Goal: Task Accomplishment & Management: Manage account settings

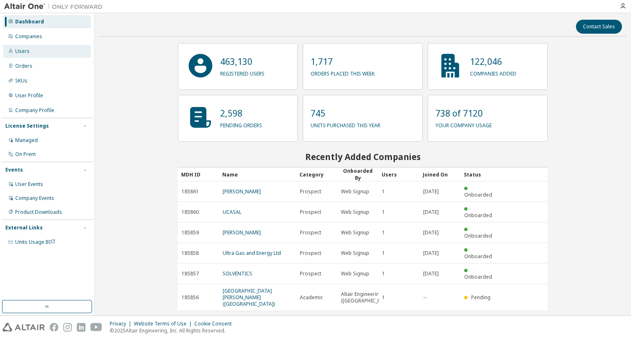
click at [37, 48] on div "Users" at bounding box center [46, 51] width 87 height 13
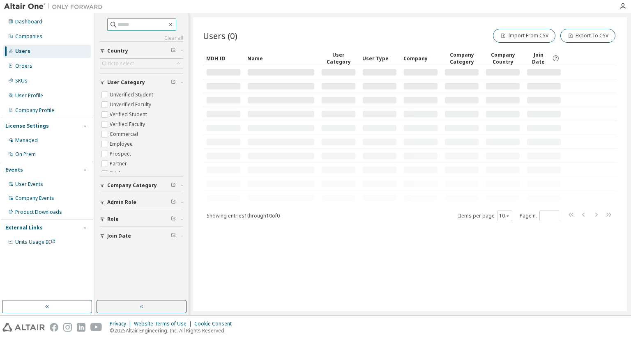
click at [140, 27] on input "text" at bounding box center [141, 25] width 49 height 8
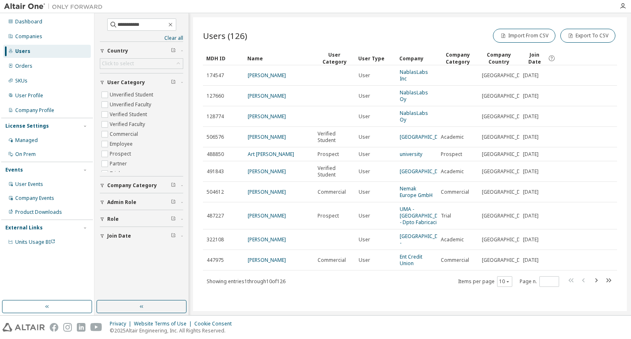
click at [128, 57] on div "**********" at bounding box center [141, 130] width 83 height 225
click at [143, 29] on span "**********" at bounding box center [141, 24] width 69 height 12
click at [158, 22] on input "**********" at bounding box center [141, 25] width 49 height 8
type input "**********"
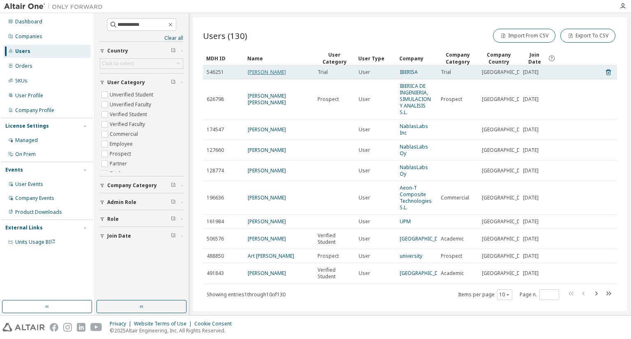
click at [259, 69] on link "[PERSON_NAME]" at bounding box center [267, 72] width 38 height 7
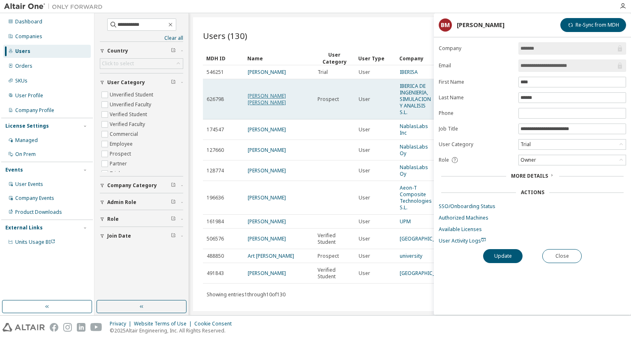
click at [269, 97] on link "[PERSON_NAME] [PERSON_NAME]" at bounding box center [267, 99] width 38 height 14
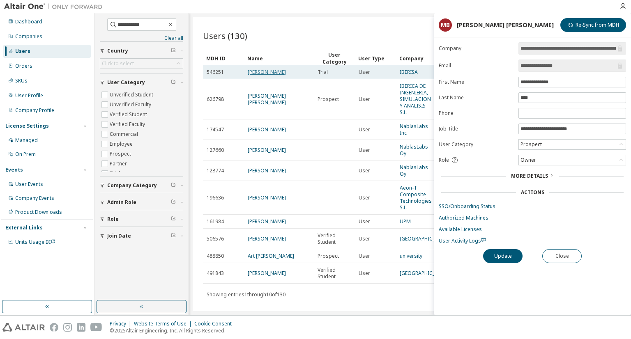
click at [256, 72] on link "[PERSON_NAME]" at bounding box center [267, 72] width 38 height 7
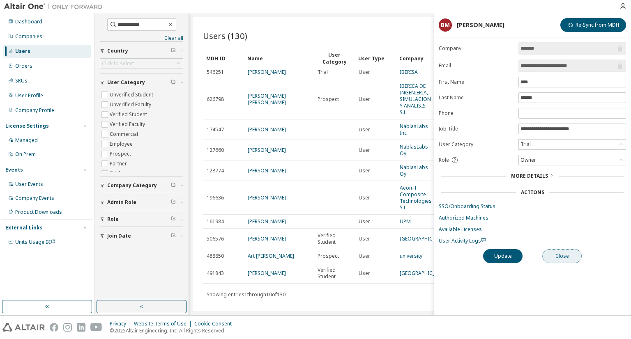
click at [570, 256] on button "Close" at bounding box center [561, 256] width 39 height 14
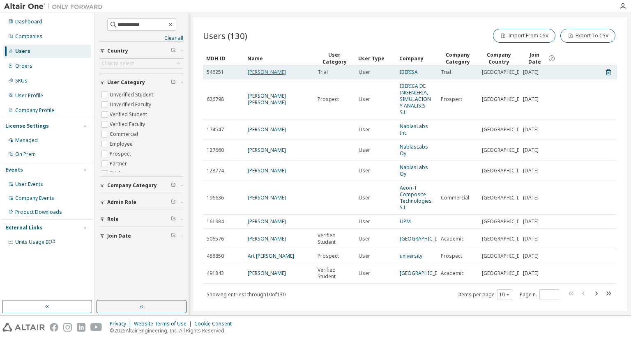
click at [273, 70] on link "[PERSON_NAME]" at bounding box center [267, 72] width 38 height 7
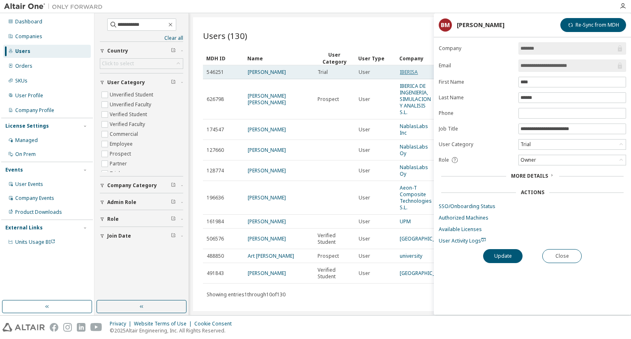
click at [418, 71] on link "IBERISA" at bounding box center [409, 72] width 18 height 7
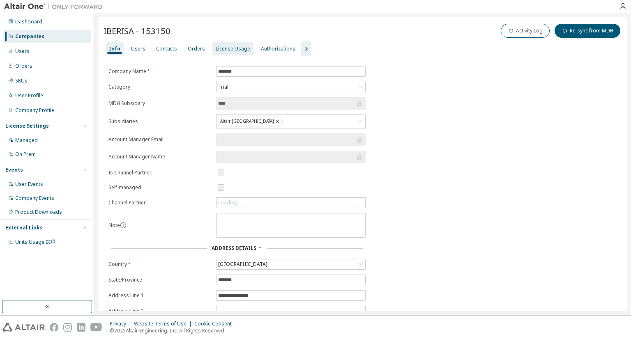
click at [225, 51] on div "License Usage" at bounding box center [233, 49] width 34 height 7
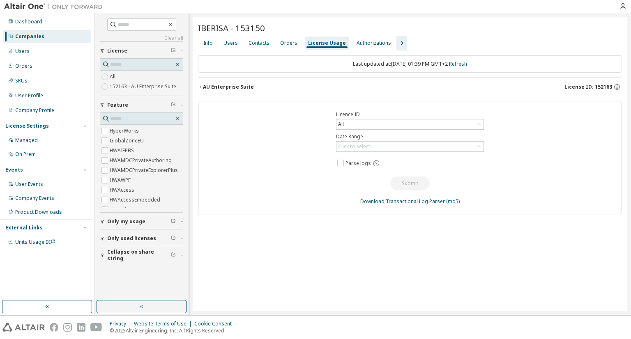
click at [225, 84] on div "AU Enterprise Suite" at bounding box center [228, 87] width 51 height 7
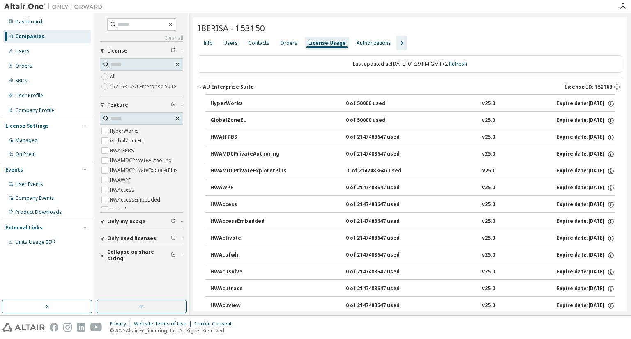
click at [225, 85] on div "AU Enterprise Suite" at bounding box center [228, 87] width 51 height 7
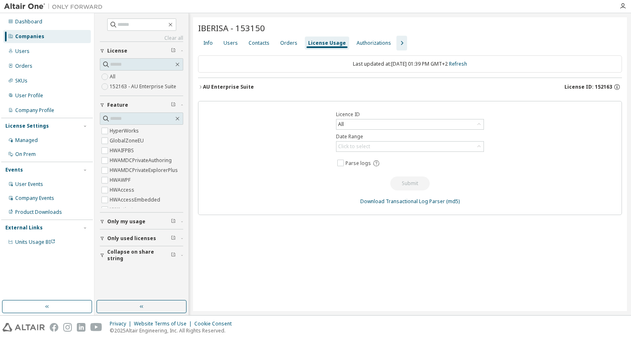
click at [225, 85] on div "AU Enterprise Suite" at bounding box center [228, 87] width 51 height 7
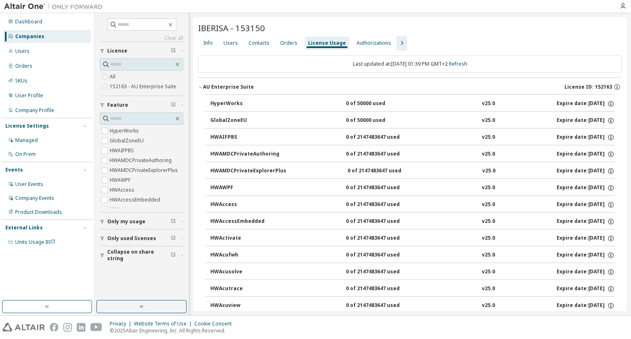
click at [239, 88] on div "AU Enterprise Suite" at bounding box center [228, 87] width 51 height 7
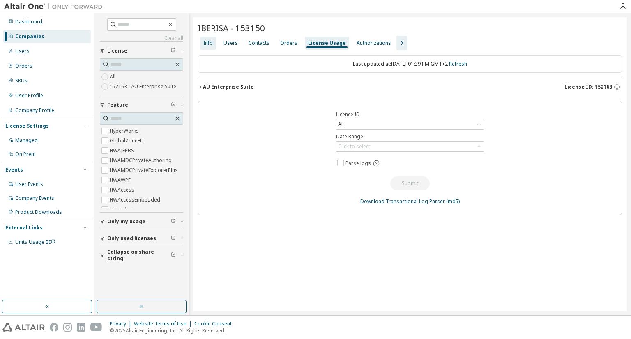
click at [209, 48] on div "Info" at bounding box center [208, 43] width 16 height 13
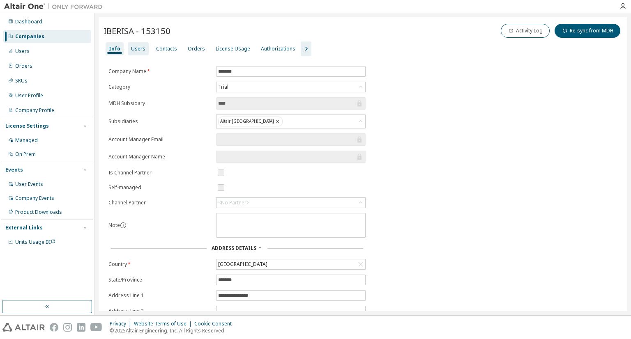
click at [143, 49] on div "Users" at bounding box center [138, 48] width 21 height 13
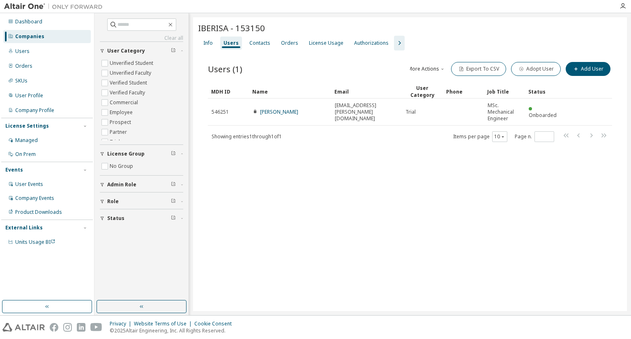
click at [303, 154] on div "Users (1) More Actions Import From CSV Export To CSV Adopt User Add User Clear …" at bounding box center [410, 107] width 424 height 113
click at [309, 45] on div "License Usage" at bounding box center [326, 43] width 34 height 7
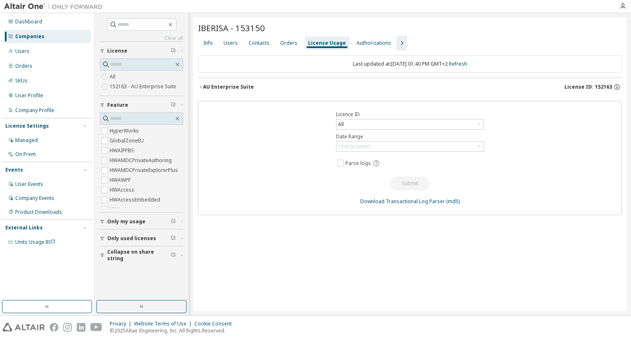
click at [225, 87] on div "AU Enterprise Suite" at bounding box center [228, 87] width 51 height 7
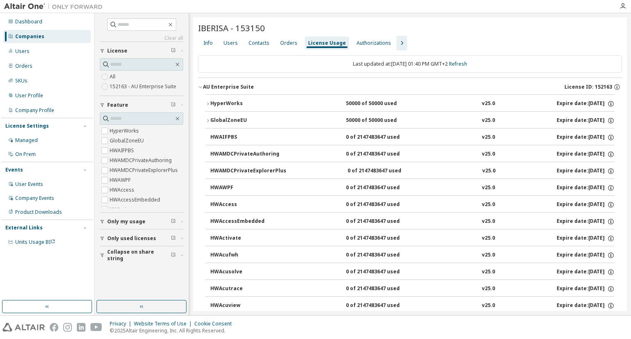
click at [224, 102] on div "HyperWorks" at bounding box center [247, 103] width 74 height 7
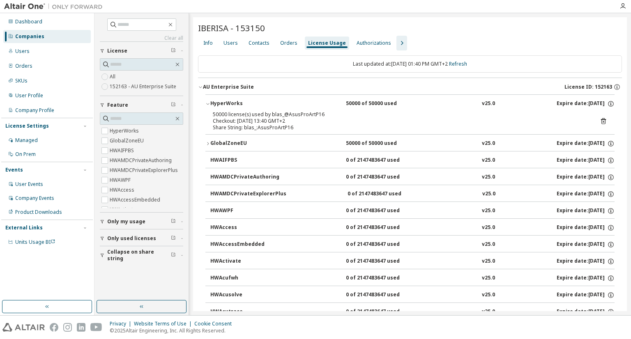
click at [230, 140] on div "GlobalZoneEU" at bounding box center [247, 143] width 74 height 7
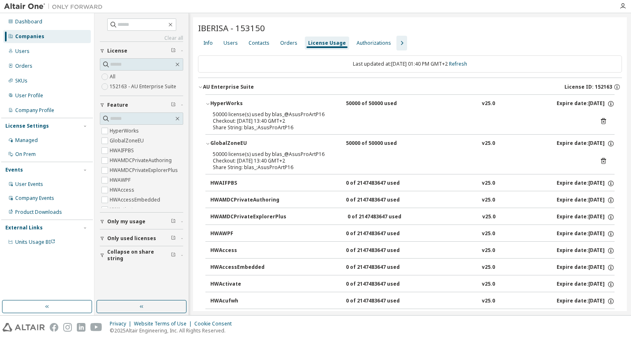
drag, startPoint x: 284, startPoint y: 50, endPoint x: 262, endPoint y: 50, distance: 22.2
click at [284, 50] on div "Info Users Contacts Orders License Usage Authorizations" at bounding box center [410, 43] width 424 height 15
click at [250, 48] on div "Contacts" at bounding box center [259, 43] width 28 height 13
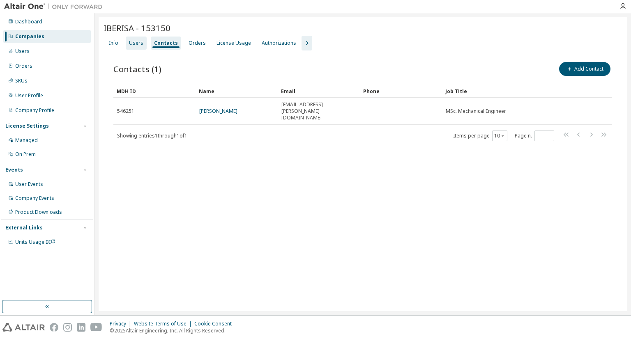
click at [129, 43] on div "Users" at bounding box center [136, 43] width 14 height 7
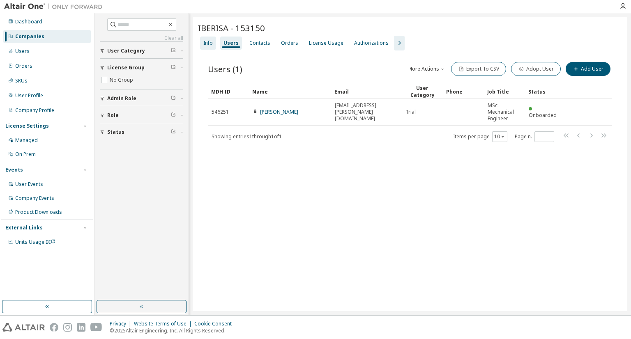
click at [209, 44] on div "Info" at bounding box center [207, 43] width 9 height 7
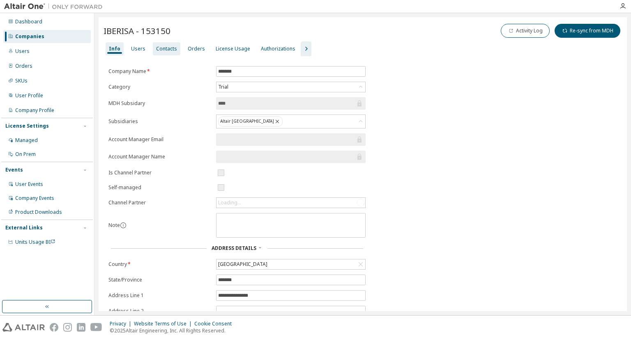
click at [162, 51] on div "Contacts" at bounding box center [166, 49] width 21 height 7
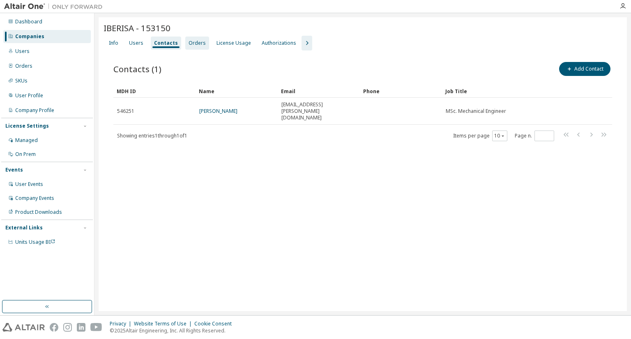
click at [197, 43] on div "Orders" at bounding box center [196, 43] width 17 height 7
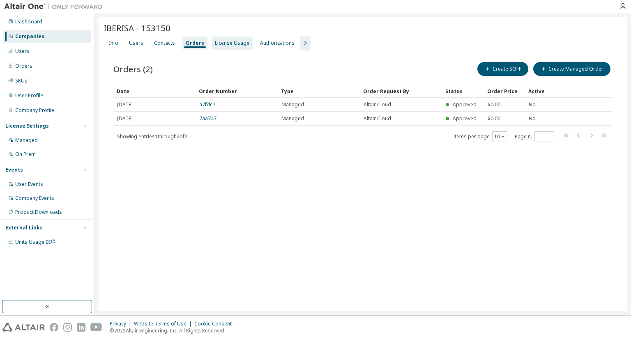
click at [221, 41] on div "License Usage" at bounding box center [232, 43] width 34 height 7
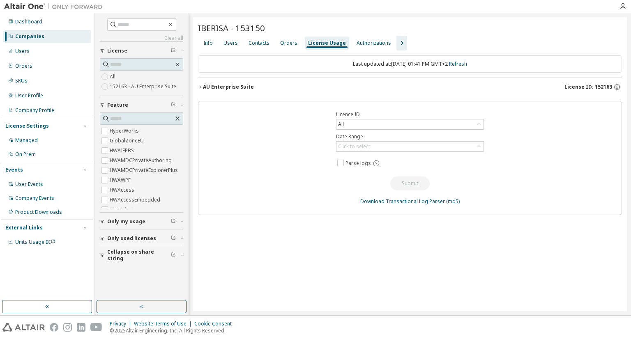
click at [214, 84] on div "AU Enterprise Suite" at bounding box center [228, 87] width 51 height 7
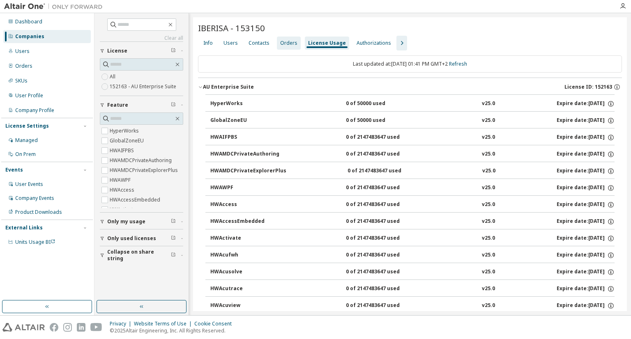
click at [293, 41] on div "Orders" at bounding box center [288, 43] width 17 height 7
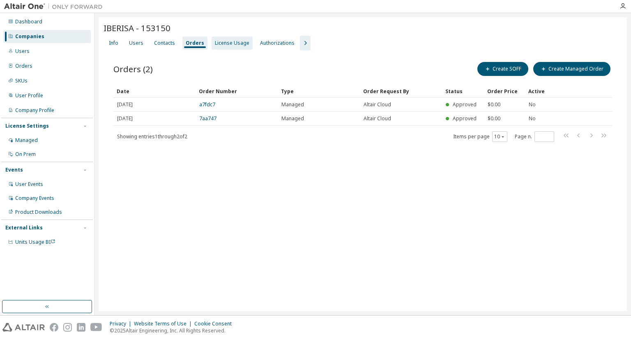
click at [225, 45] on div "License Usage" at bounding box center [232, 43] width 34 height 7
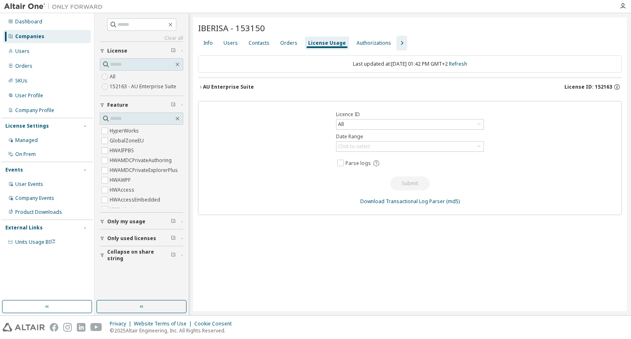
click at [230, 86] on div "AU Enterprise Suite" at bounding box center [228, 87] width 51 height 7
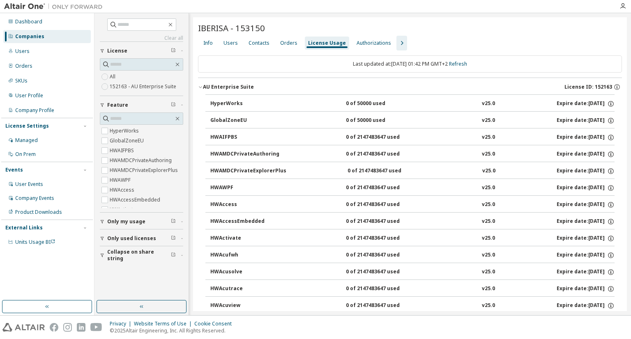
click at [230, 86] on div "AU Enterprise Suite" at bounding box center [228, 87] width 51 height 7
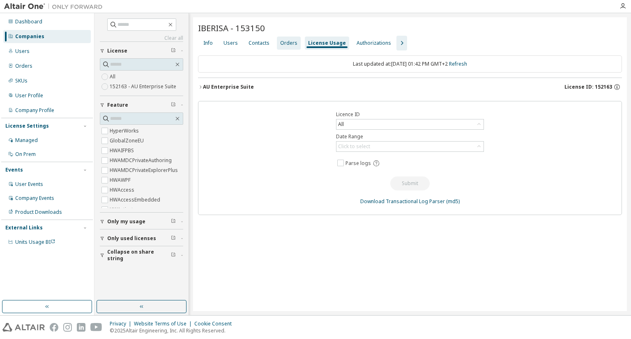
click at [288, 44] on div "Orders" at bounding box center [288, 43] width 17 height 7
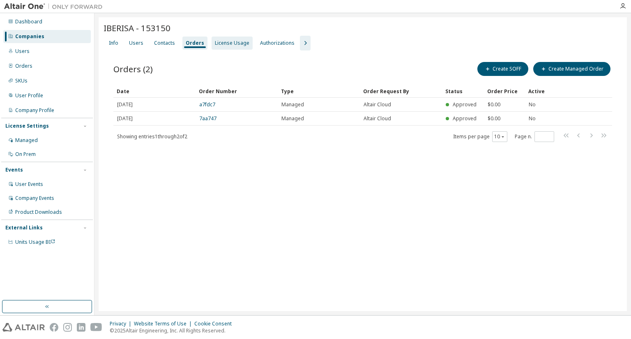
click at [232, 41] on div "License Usage" at bounding box center [232, 43] width 34 height 7
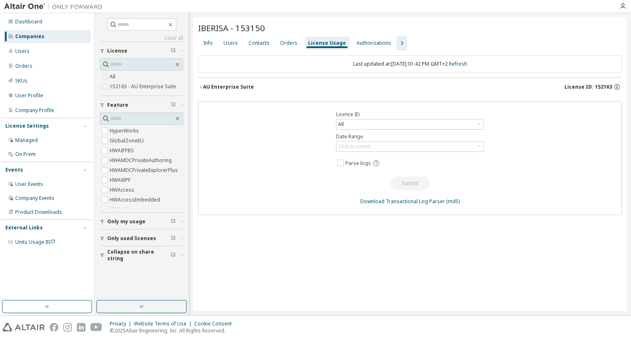
click at [241, 87] on div "AU Enterprise Suite" at bounding box center [228, 87] width 51 height 7
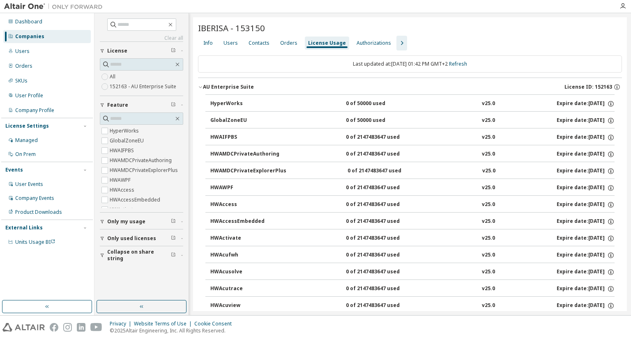
click at [397, 41] on icon "button" at bounding box center [402, 43] width 10 height 10
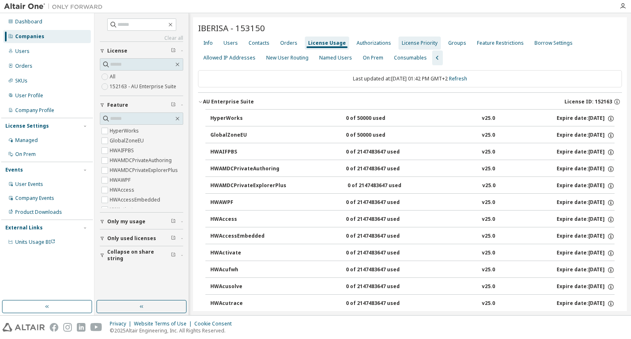
click at [418, 41] on div "License Priority" at bounding box center [420, 43] width 36 height 7
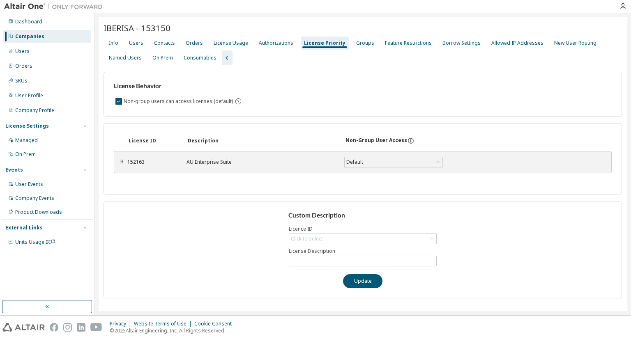
click at [368, 34] on div "IBERISA - 153150" at bounding box center [362, 29] width 518 height 14
click at [365, 42] on div "Groups" at bounding box center [365, 43] width 25 height 13
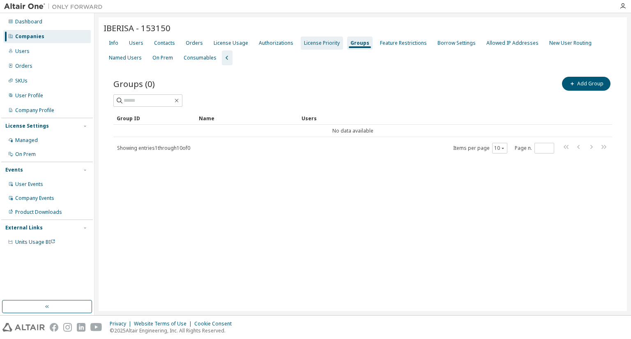
click at [323, 45] on div "License Priority" at bounding box center [322, 43] width 36 height 7
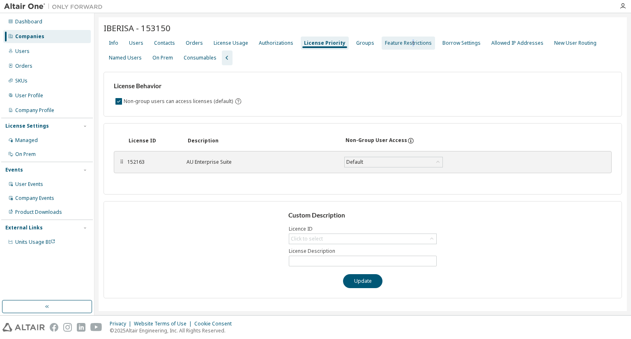
click at [402, 48] on div "Feature Restrictions" at bounding box center [407, 43] width 53 height 13
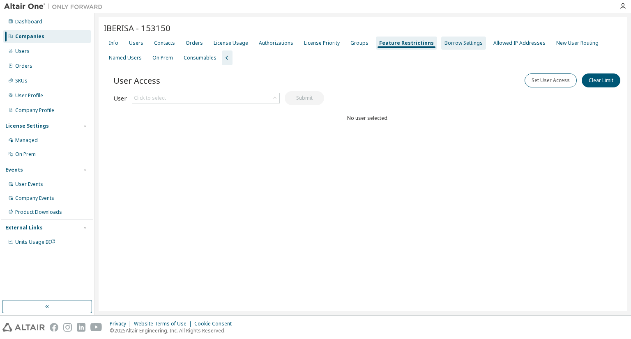
click at [444, 41] on div "Borrow Settings" at bounding box center [463, 43] width 38 height 7
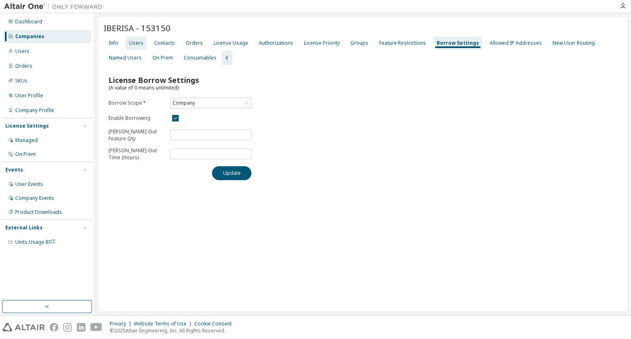
click at [128, 45] on div "Users" at bounding box center [136, 43] width 21 height 13
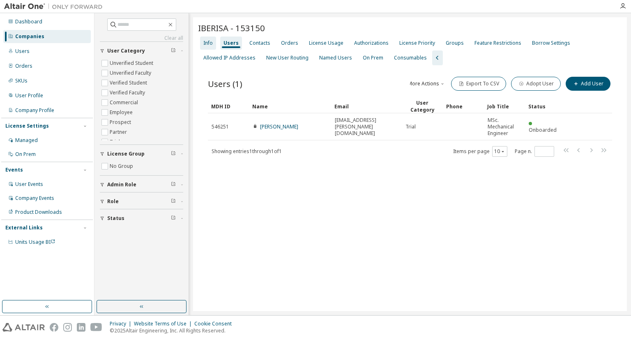
click at [115, 46] on button "User Category" at bounding box center [141, 51] width 83 height 18
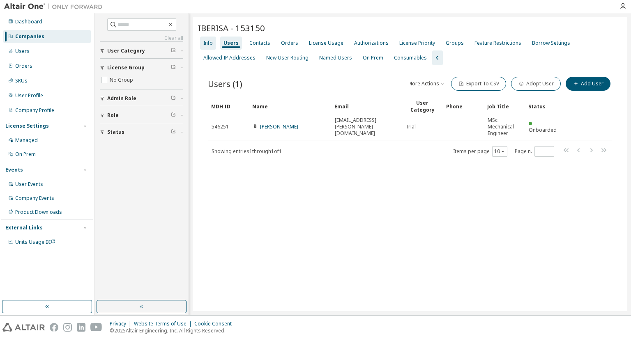
click at [212, 44] on div "Info" at bounding box center [207, 43] width 9 height 7
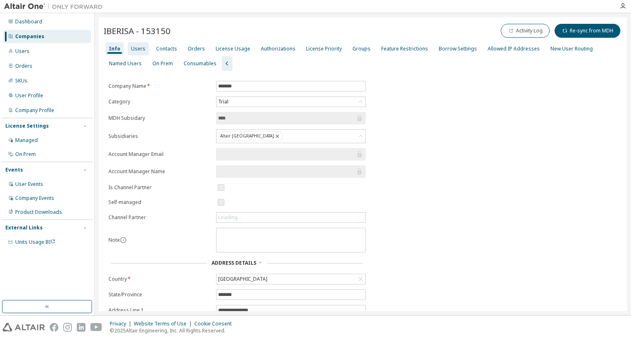
click at [138, 51] on div "Users" at bounding box center [138, 49] width 14 height 7
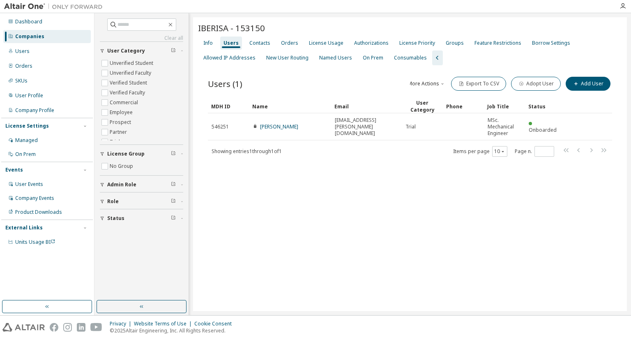
click at [293, 212] on div "IBERISA - 153150 Clear Load Save Save As Field Operator Value Select filter Sel…" at bounding box center [410, 164] width 434 height 294
click at [258, 44] on div "Contacts" at bounding box center [259, 43] width 21 height 7
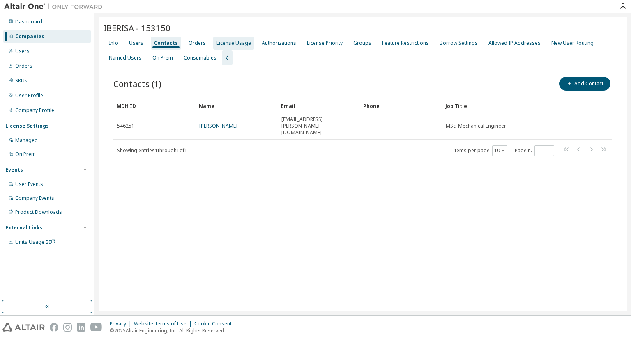
click at [224, 42] on div "License Usage" at bounding box center [233, 43] width 34 height 7
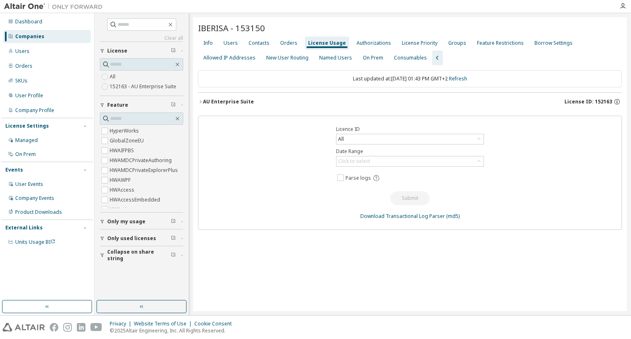
click at [235, 106] on button "AU Enterprise Suite License ID: 152163" at bounding box center [410, 102] width 424 height 18
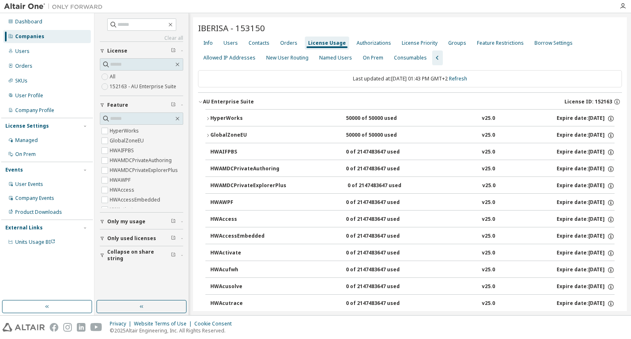
click at [234, 103] on div "AU Enterprise Suite" at bounding box center [228, 102] width 51 height 7
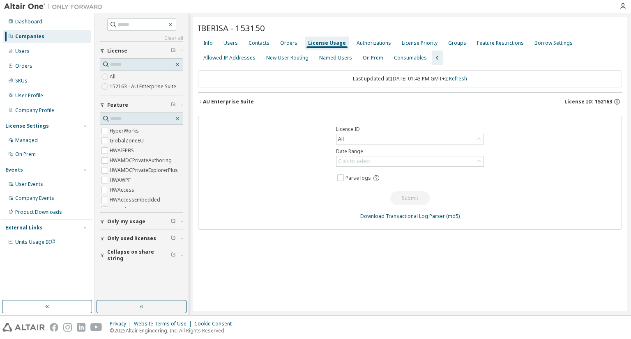
click at [234, 103] on div "AU Enterprise Suite" at bounding box center [228, 102] width 51 height 7
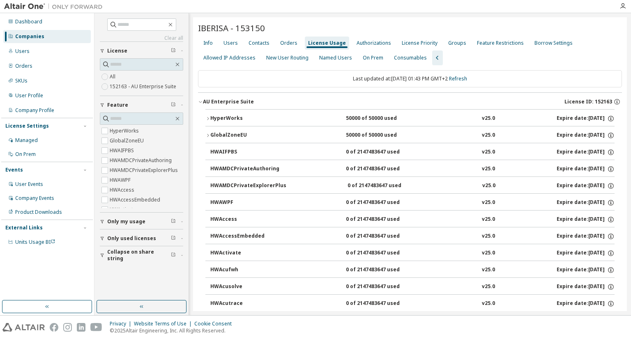
click at [224, 121] on div "HyperWorks" at bounding box center [247, 118] width 74 height 7
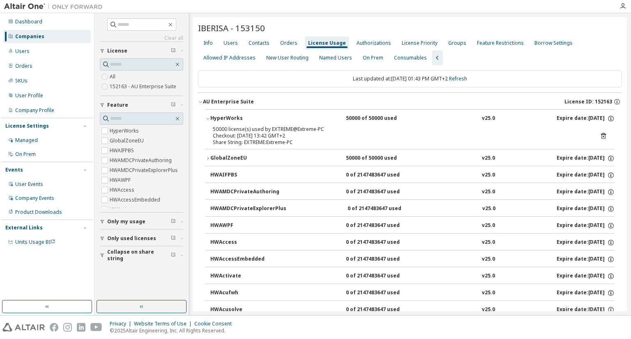
click at [223, 160] on div "GlobalZoneEU" at bounding box center [247, 158] width 74 height 7
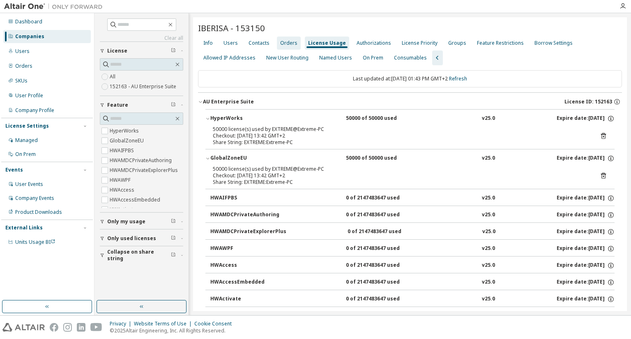
click at [296, 42] on div "Orders" at bounding box center [289, 43] width 24 height 13
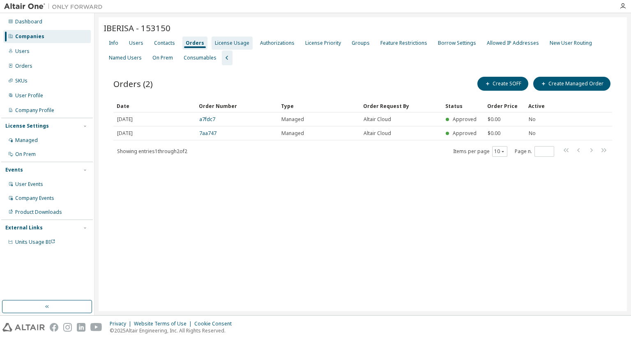
click at [242, 44] on div "License Usage" at bounding box center [232, 43] width 34 height 7
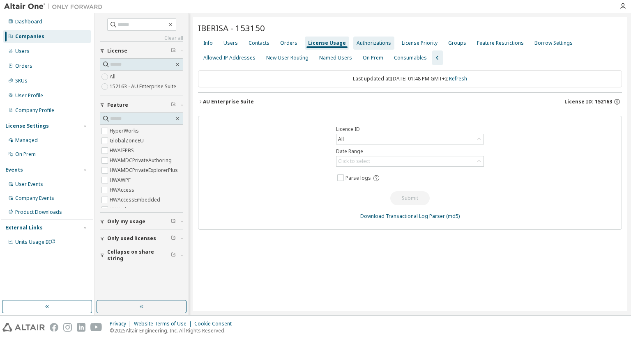
click at [369, 43] on div "Authorizations" at bounding box center [373, 43] width 34 height 7
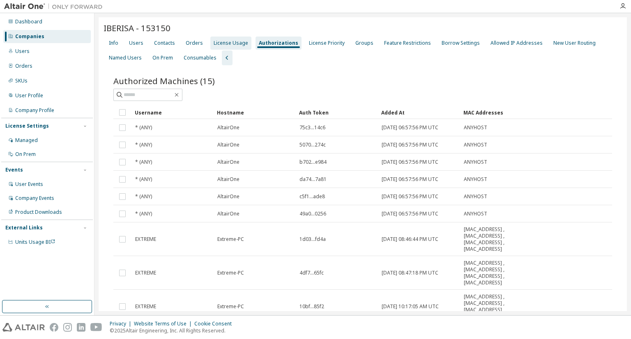
click at [227, 42] on div "License Usage" at bounding box center [231, 43] width 34 height 7
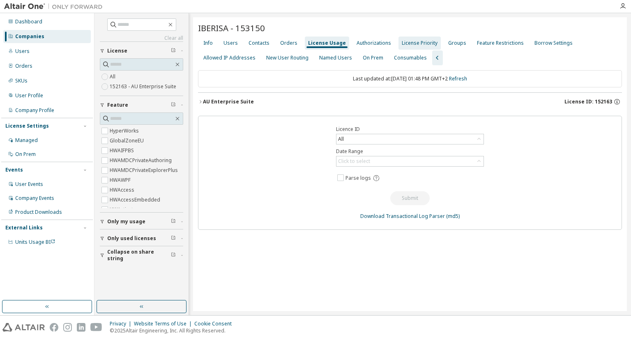
click at [411, 37] on div "License Priority" at bounding box center [419, 43] width 42 height 13
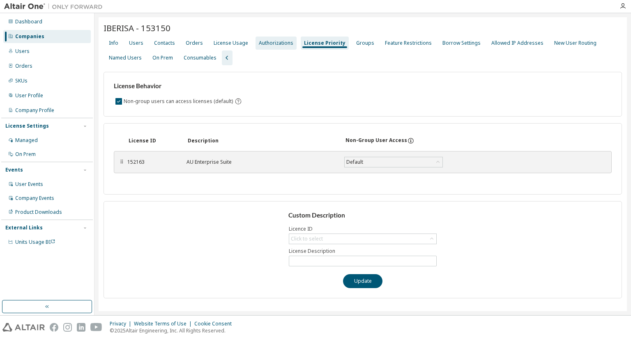
click at [280, 40] on div "Authorizations" at bounding box center [276, 43] width 34 height 7
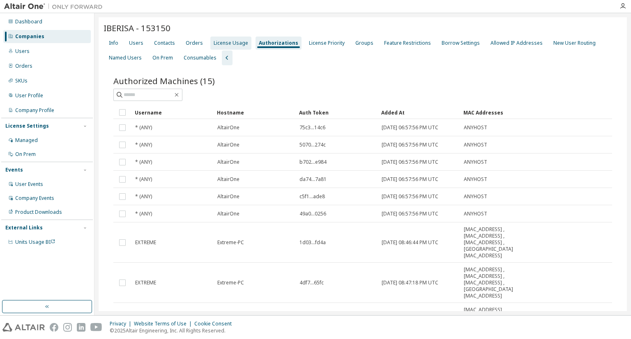
click at [237, 43] on div "License Usage" at bounding box center [231, 43] width 34 height 7
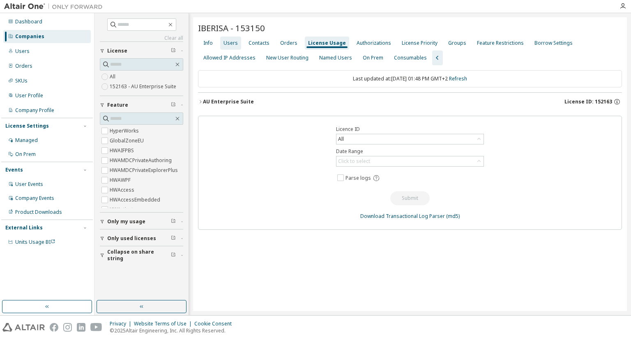
click at [232, 41] on div "Users" at bounding box center [230, 43] width 14 height 7
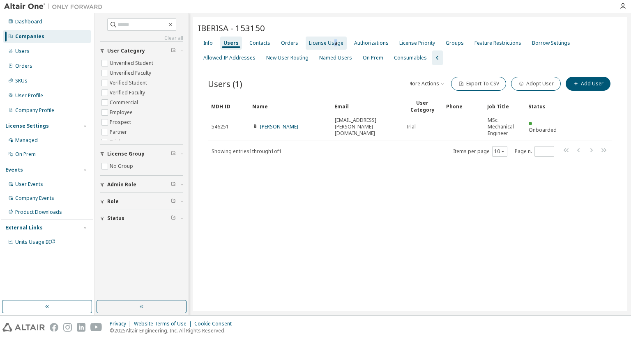
click at [330, 42] on div "License Usage" at bounding box center [326, 43] width 34 height 7
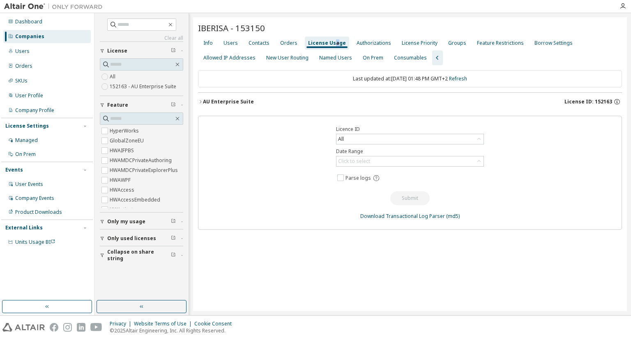
click at [250, 101] on div "AU Enterprise Suite License ID: 152163" at bounding box center [412, 101] width 419 height 7
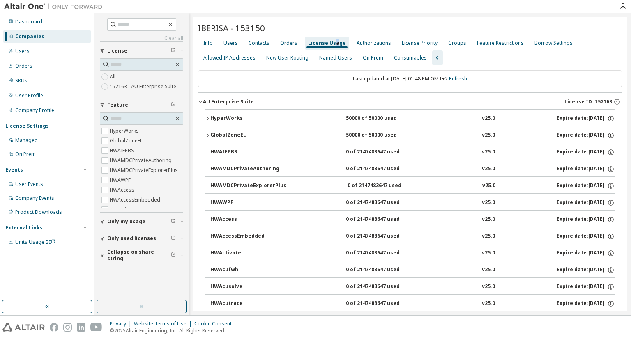
click at [223, 110] on button "HyperWorks 50000 of 50000 used v25.0 Expire date: [DATE]" at bounding box center [409, 119] width 409 height 18
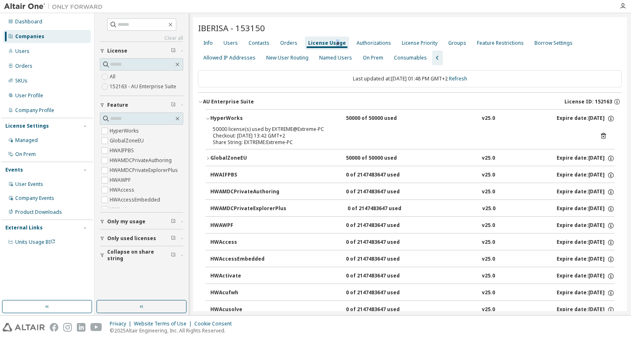
click at [227, 117] on div "HyperWorks" at bounding box center [247, 118] width 74 height 7
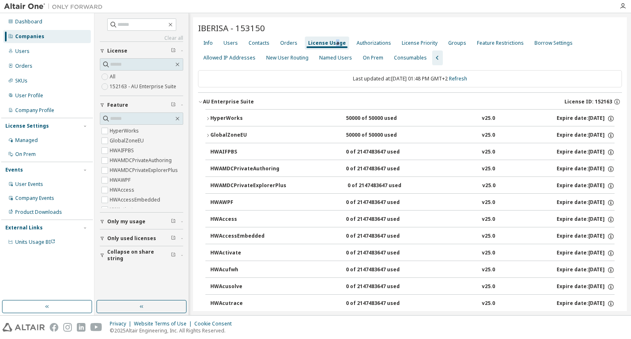
click at [230, 133] on div "GlobalZoneEU" at bounding box center [247, 135] width 74 height 7
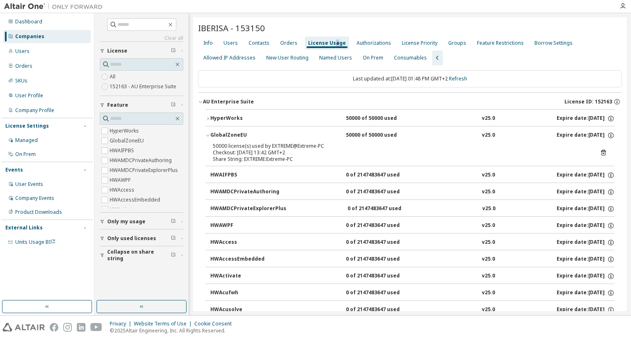
click at [230, 132] on div "GlobalZoneEU" at bounding box center [247, 135] width 74 height 7
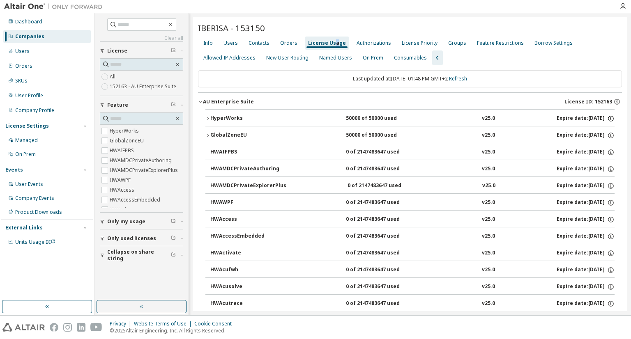
click at [607, 119] on icon "button" at bounding box center [610, 118] width 7 height 7
click at [608, 118] on icon "button" at bounding box center [610, 118] width 7 height 7
